Goal: Check status: Check status

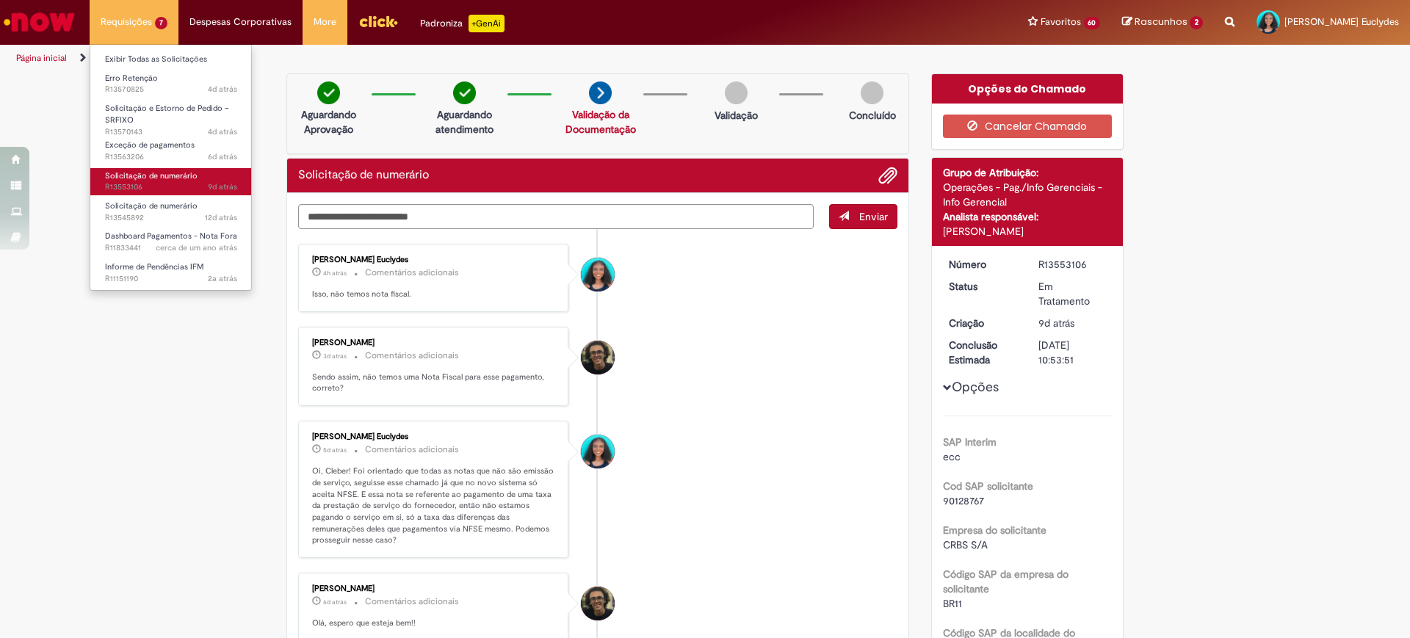
click at [181, 187] on span "9d atrás 9 dias atrás R13553106" at bounding box center [171, 187] width 132 height 12
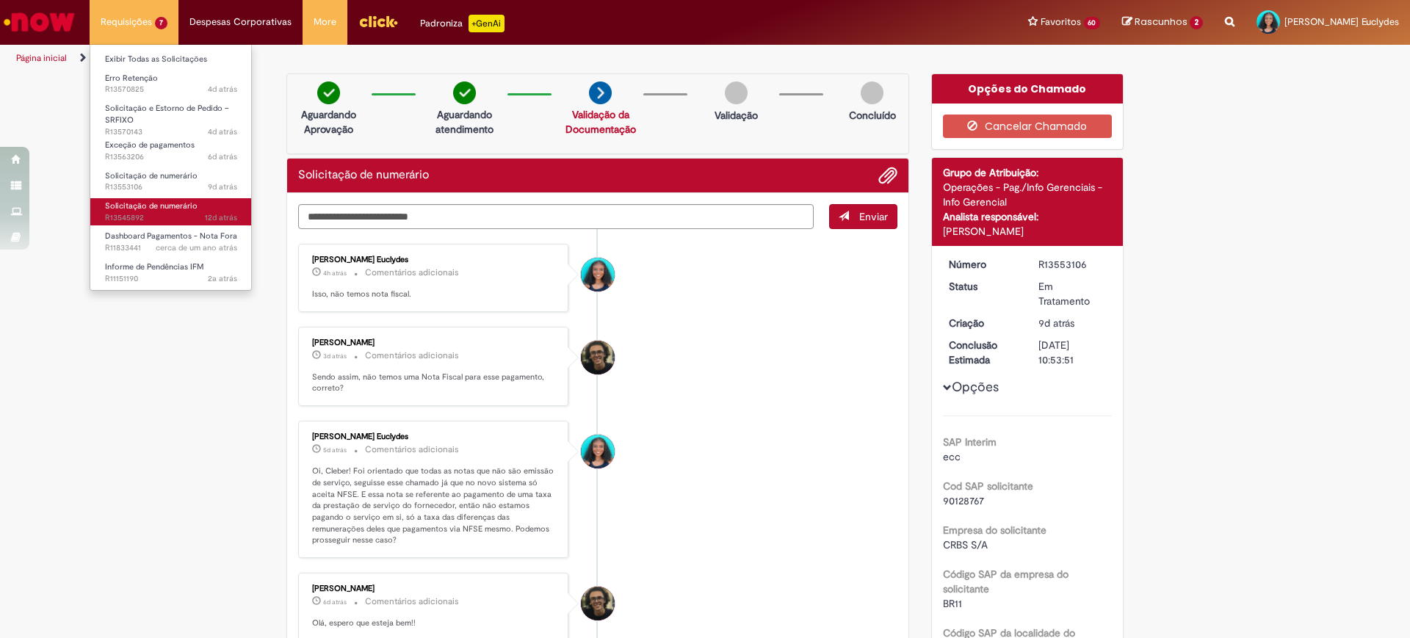
click at [170, 208] on span "Solicitação de numerário" at bounding box center [151, 206] width 93 height 11
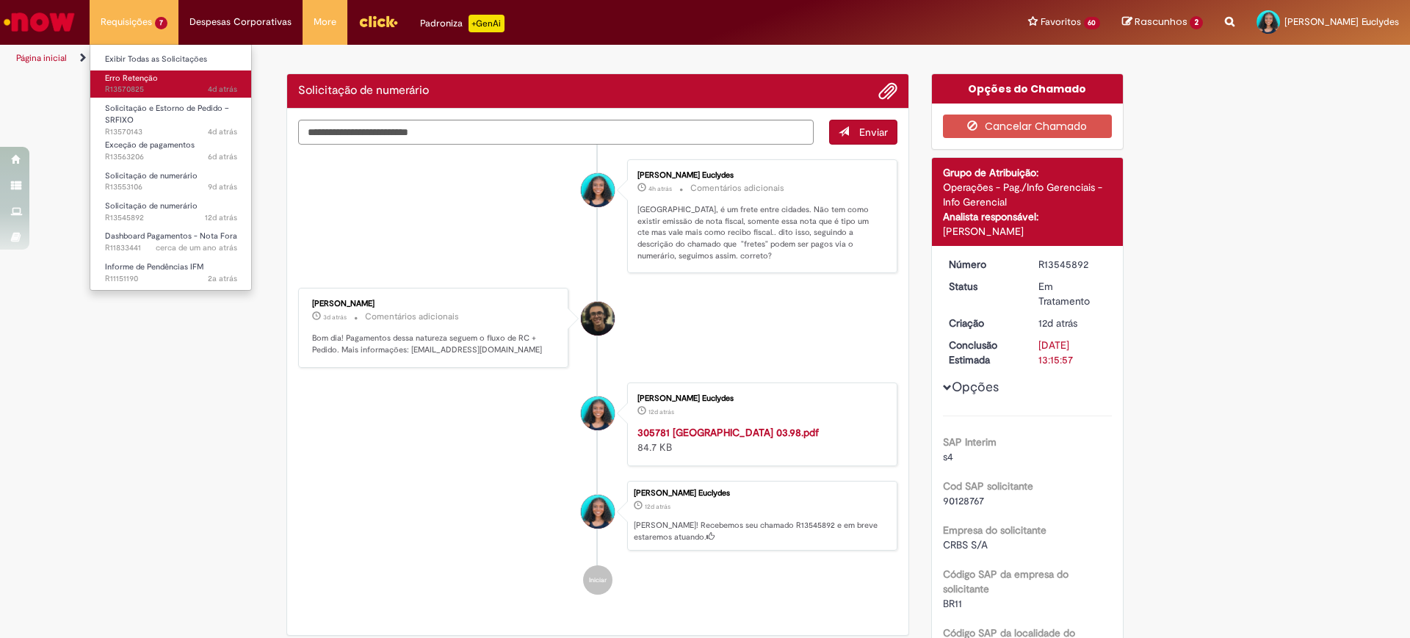
click at [142, 78] on span "Erro Retenção" at bounding box center [131, 78] width 53 height 11
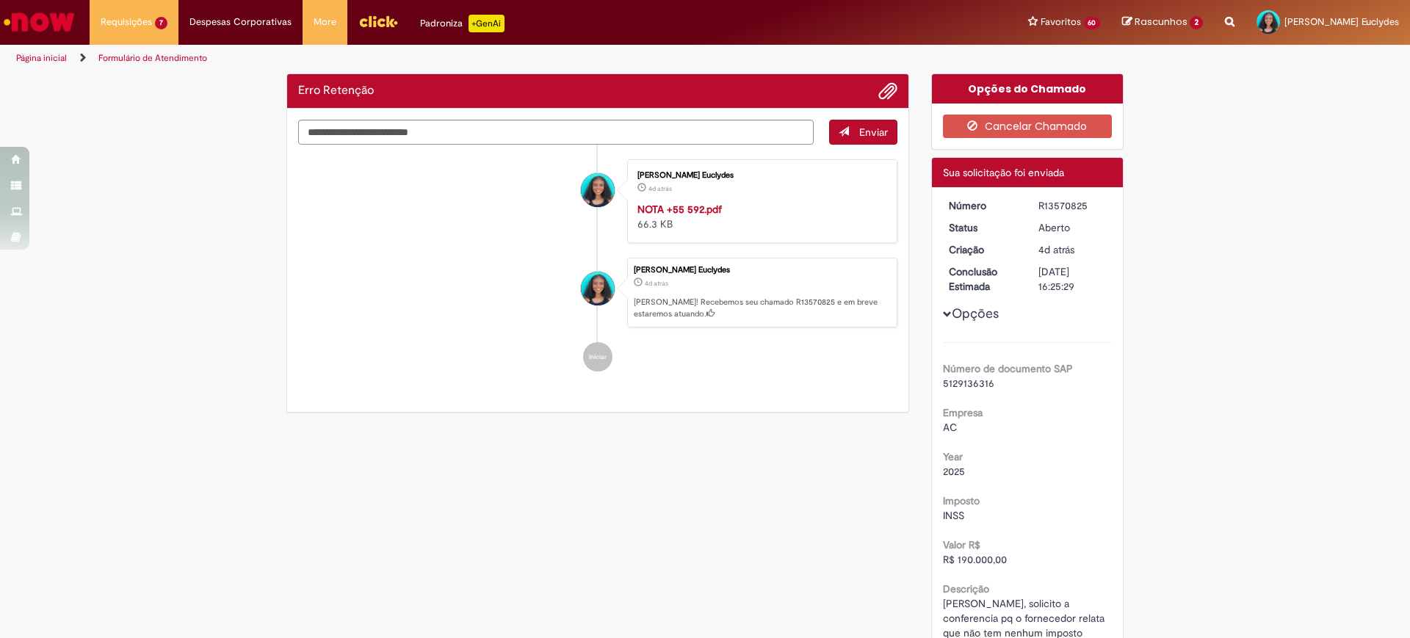
click at [40, 19] on img "Ir para a Homepage" at bounding box center [39, 21] width 76 height 29
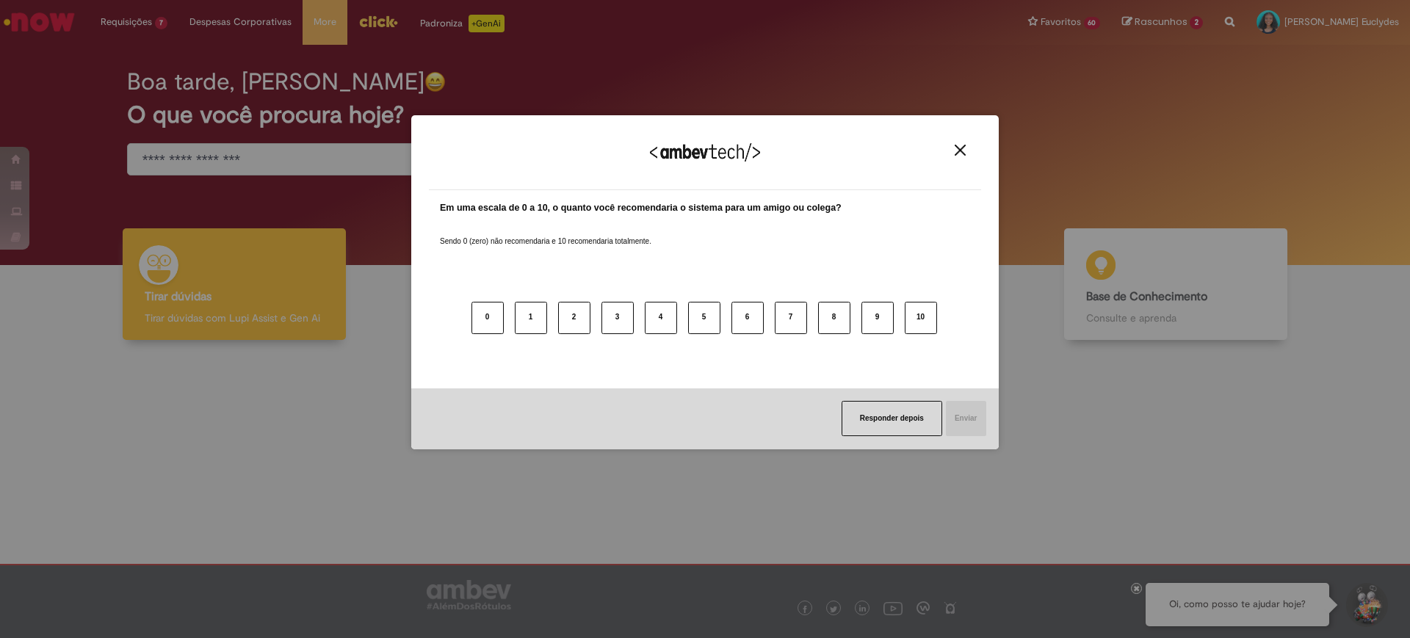
click at [964, 147] on img "Close" at bounding box center [960, 150] width 11 height 11
